Goal: Task Accomplishment & Management: Complete application form

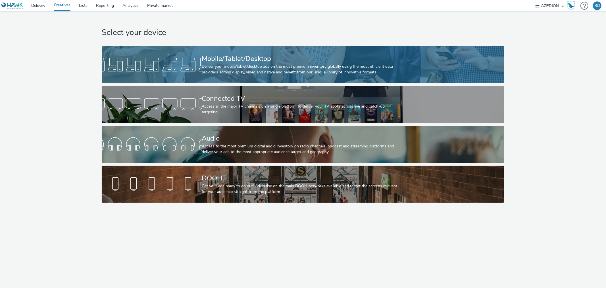
click at [212, 53] on div "Mobile/Tablet/Desktop Deliver your mobile/tablet/desktop ads on the most premiu…" at bounding box center [302, 64] width 200 height 37
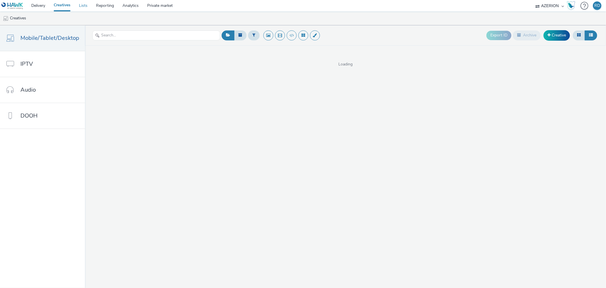
click at [86, 5] on link "Lists" at bounding box center [83, 5] width 17 height 11
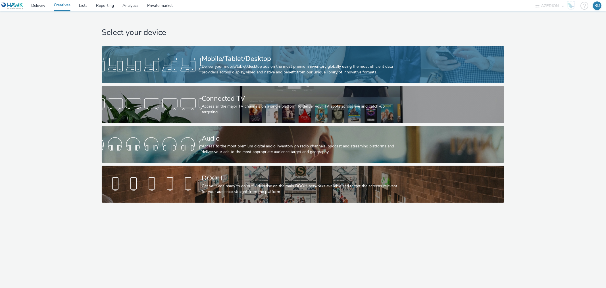
click at [223, 63] on div "Mobile/Tablet/Desktop" at bounding box center [302, 59] width 200 height 10
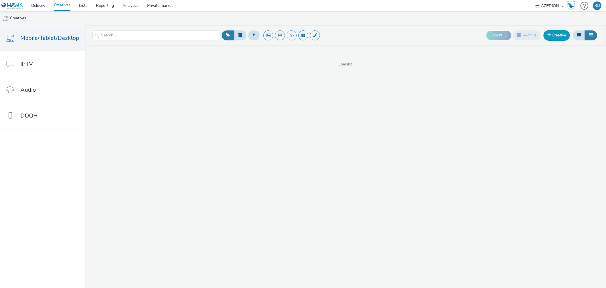
click at [553, 35] on link "Creative" at bounding box center [557, 35] width 26 height 10
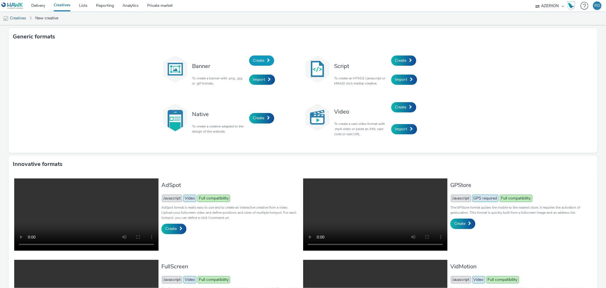
click at [256, 60] on span "Create" at bounding box center [258, 60] width 11 height 5
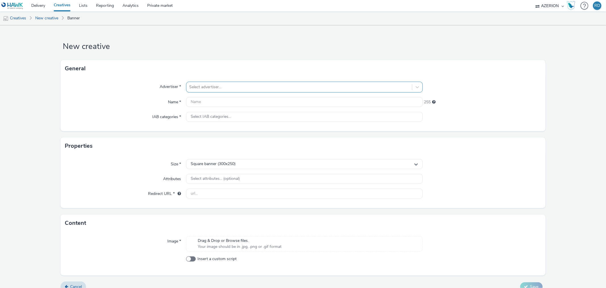
click at [248, 86] on div at bounding box center [299, 87] width 220 height 7
type input "veli"
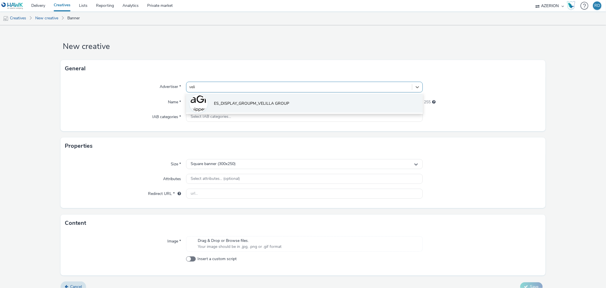
click at [266, 106] on span "ES_DISPLAY_GROUPM_VELILLA GROUP" at bounding box center [251, 104] width 75 height 6
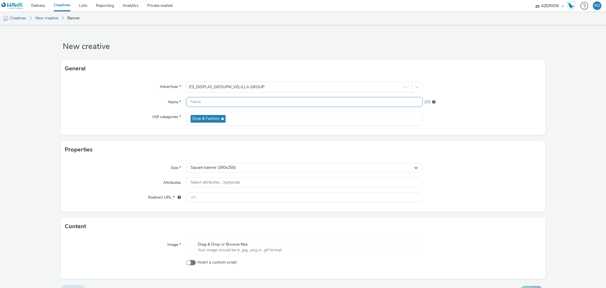
click at [254, 104] on input "text" at bounding box center [304, 102] width 237 height 10
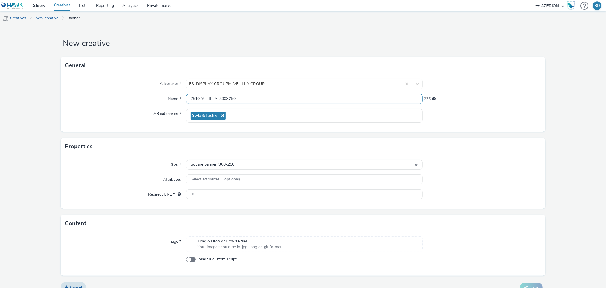
scroll to position [12, 0]
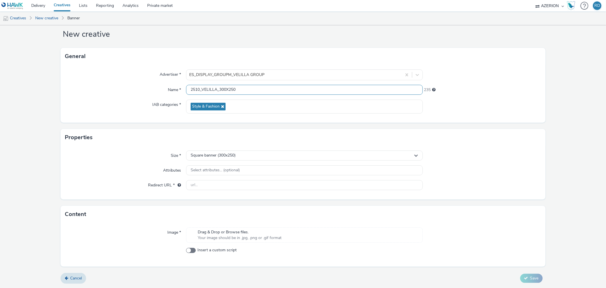
type input "2510_VELILLA_300X250"
click at [209, 186] on input "text" at bounding box center [304, 185] width 237 height 10
paste input "[URL][DOMAIN_NAME][PERSON_NAME]"
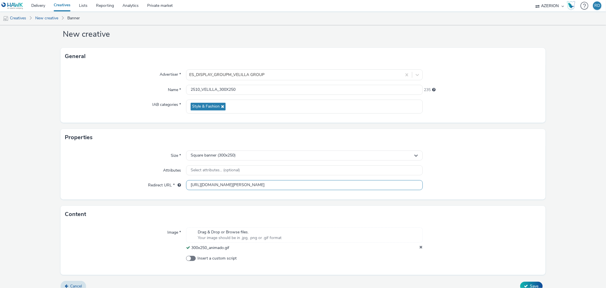
scroll to position [0, 2]
click at [113, 179] on div "Size * Square banner (300x250) Attributes Select attributes... (optional) Redir…" at bounding box center [303, 172] width 485 height 53
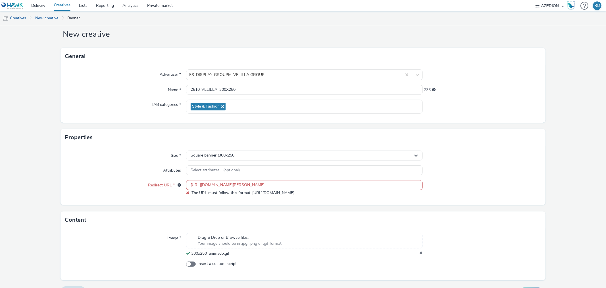
drag, startPoint x: 208, startPoint y: 184, endPoint x: 202, endPoint y: 184, distance: 6.3
click at [204, 184] on input "[URL][DOMAIN_NAME][PERSON_NAME]" at bounding box center [304, 185] width 237 height 10
drag, startPoint x: 191, startPoint y: 183, endPoint x: 183, endPoint y: 183, distance: 8.0
click at [183, 183] on div "Redirect URL * [URL][DOMAIN_NAME][PERSON_NAME] The URL must follow this format:…" at bounding box center [303, 188] width 476 height 16
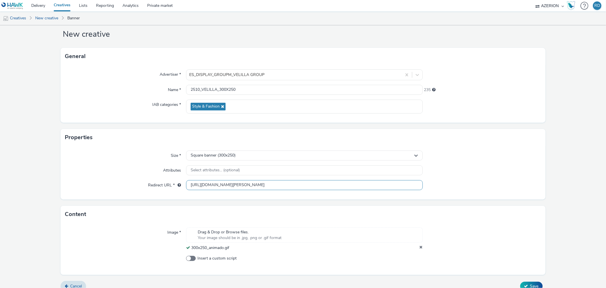
type input "[URL][DOMAIN_NAME][PERSON_NAME]"
click at [146, 179] on div "Size * Square banner (300x250) Attributes Select attributes... (optional) Redir…" at bounding box center [303, 172] width 485 height 53
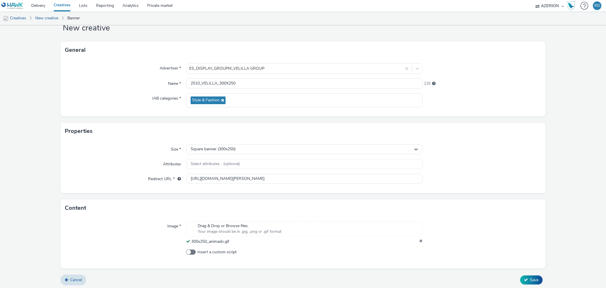
scroll to position [20, 0]
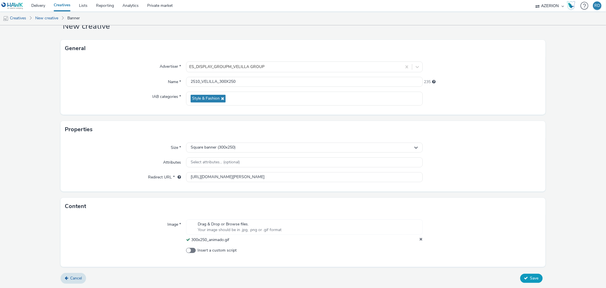
click at [525, 278] on button "Save" at bounding box center [532, 278] width 22 height 9
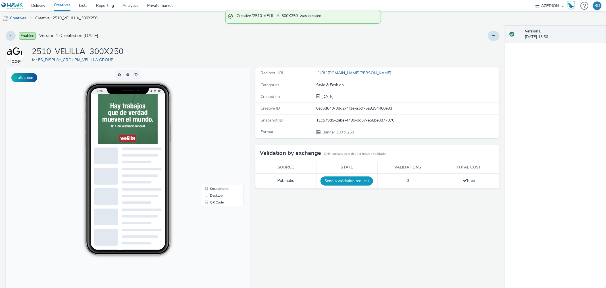
click at [356, 181] on button "Send a validation request" at bounding box center [347, 180] width 53 height 9
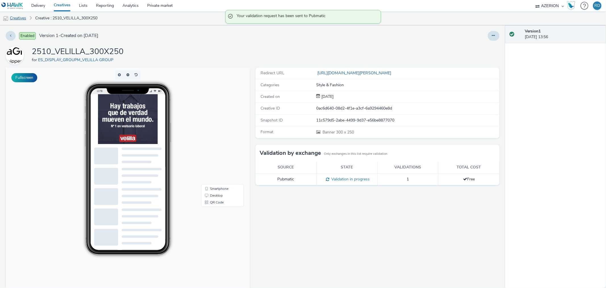
drag, startPoint x: 20, startPoint y: 18, endPoint x: 26, endPoint y: 18, distance: 6.5
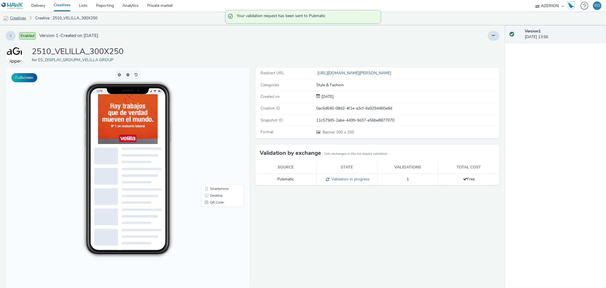
click at [20, 18] on link "Creatives" at bounding box center [14, 18] width 29 height 14
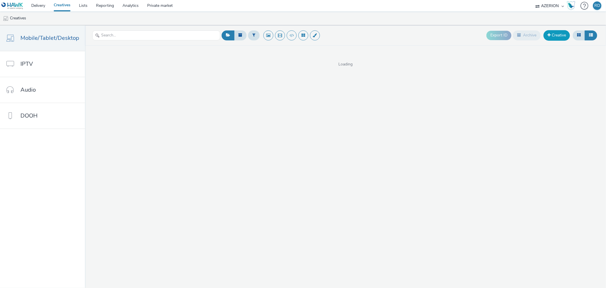
click at [552, 38] on link "Creative" at bounding box center [557, 35] width 26 height 10
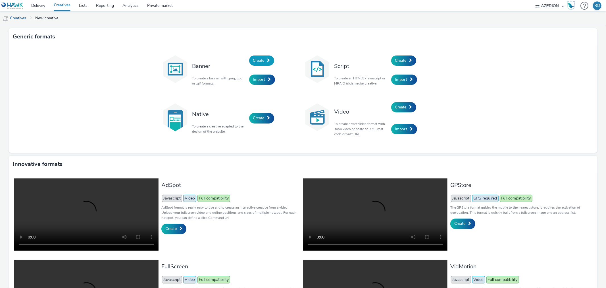
click at [260, 59] on span "Create" at bounding box center [258, 60] width 11 height 5
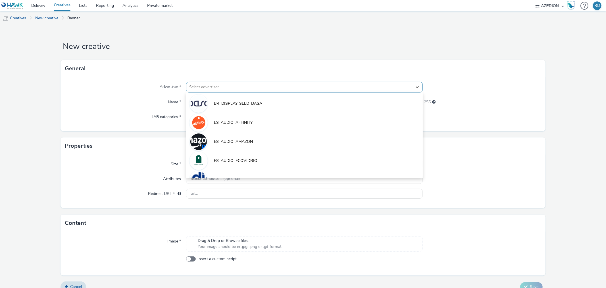
click at [217, 84] on div at bounding box center [299, 87] width 220 height 7
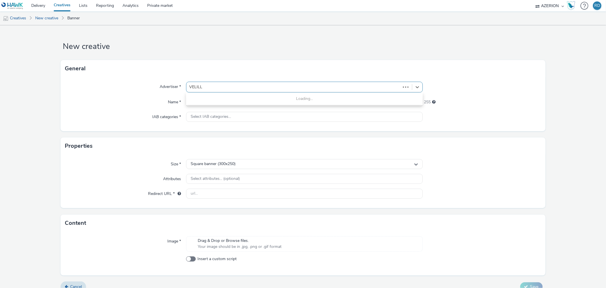
type input "[PERSON_NAME]"
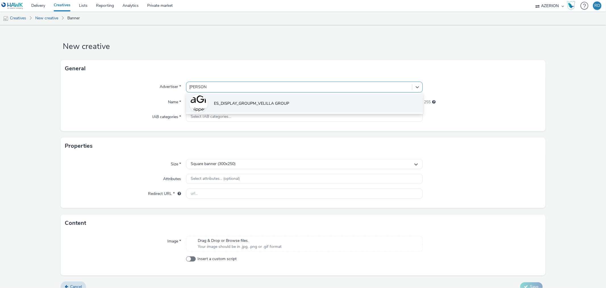
click at [231, 102] on span "ES_DISPLAY_GROUPM_VELILLA GROUP" at bounding box center [251, 104] width 75 height 6
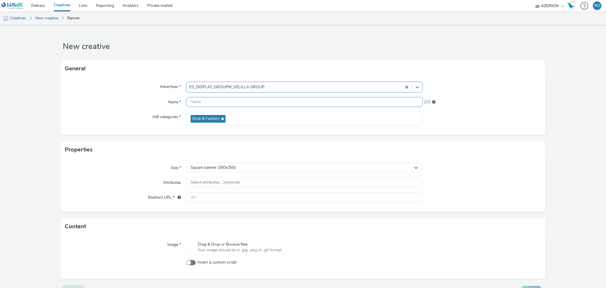
click at [218, 103] on input "text" at bounding box center [304, 102] width 237 height 10
type input "2510_VELILLA_300X600"
click at [214, 194] on input "text" at bounding box center [304, 197] width 237 height 10
paste input "[URL][DOMAIN_NAME][PERSON_NAME]"
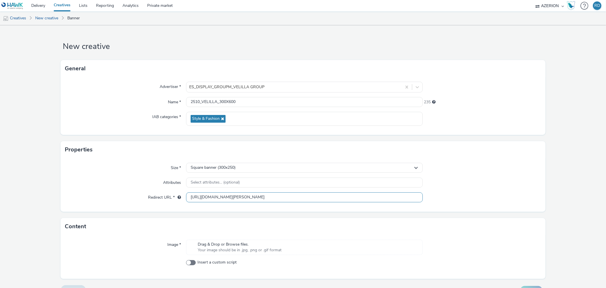
scroll to position [0, 2]
click at [127, 197] on div "Redirect URL *" at bounding box center [125, 197] width 121 height 10
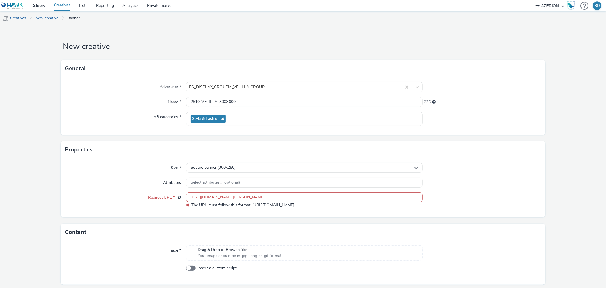
drag, startPoint x: 191, startPoint y: 195, endPoint x: 158, endPoint y: 192, distance: 32.5
click at [158, 192] on div "Redirect URL * [URL][DOMAIN_NAME][PERSON_NAME] The URL must follow this format:…" at bounding box center [303, 200] width 476 height 16
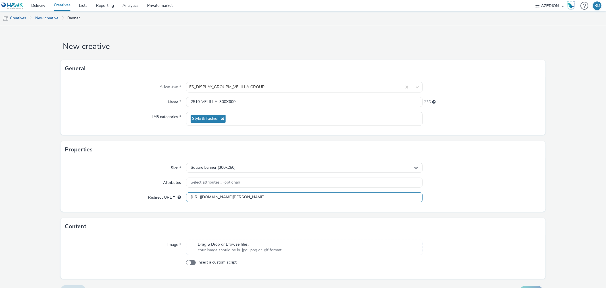
type input "[URL][DOMAIN_NAME][PERSON_NAME]"
click at [127, 190] on div "Size * Square banner (300x250) Attributes Select attributes... (optional) Redir…" at bounding box center [303, 184] width 485 height 53
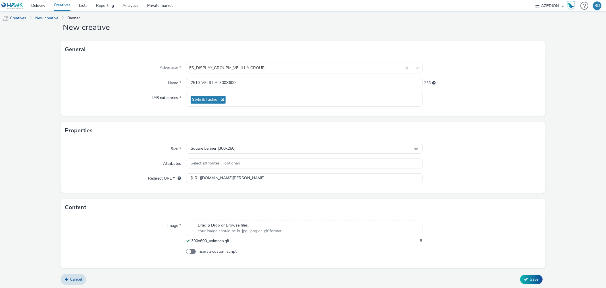
scroll to position [20, 0]
click at [252, 149] on div "Square banner (300x250)" at bounding box center [304, 147] width 237 height 10
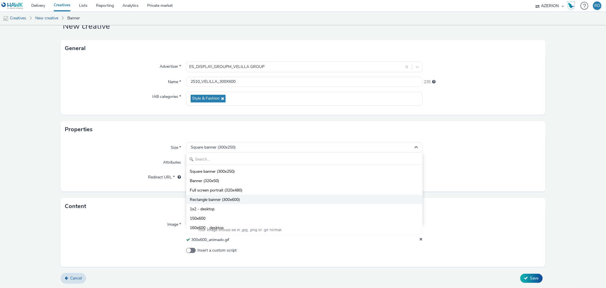
click at [247, 197] on li "Rectangle banner (300x600)" at bounding box center [305, 198] width 236 height 9
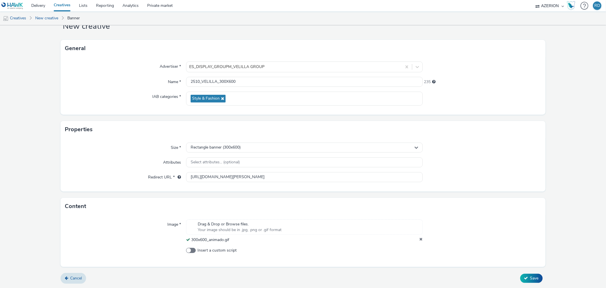
click at [139, 162] on div "Attributes" at bounding box center [125, 162] width 121 height 10
click at [208, 164] on span "Select attributes... (optional)" at bounding box center [215, 162] width 49 height 5
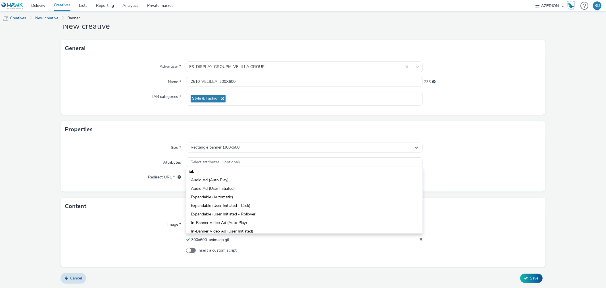
click at [140, 164] on div "Attributes" at bounding box center [125, 162] width 121 height 10
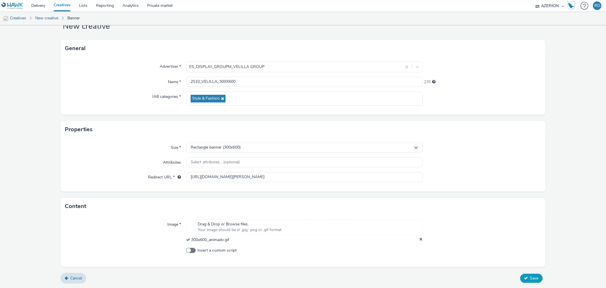
click at [531, 276] on span "Save" at bounding box center [535, 277] width 9 height 5
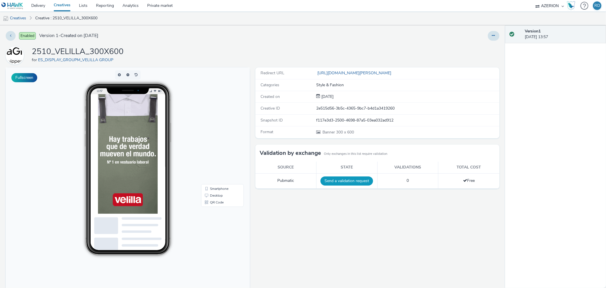
click at [345, 181] on button "Send a validation request" at bounding box center [347, 180] width 53 height 9
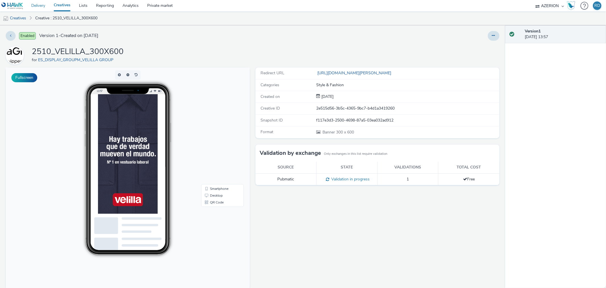
click at [43, 7] on link "Delivery" at bounding box center [38, 5] width 22 height 11
